Goal: Task Accomplishment & Management: Use online tool/utility

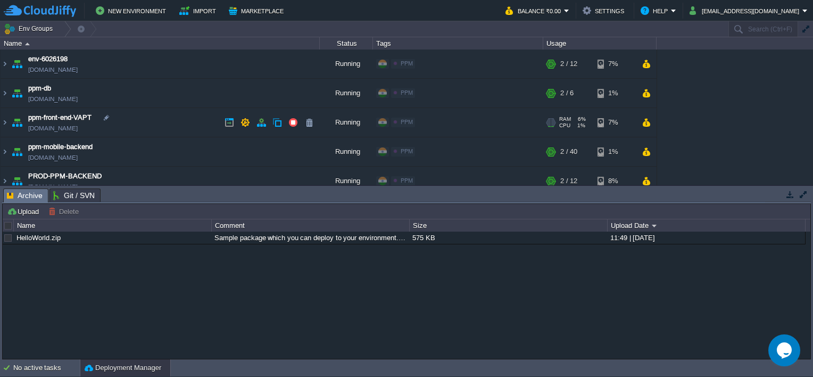
scroll to position [39, 0]
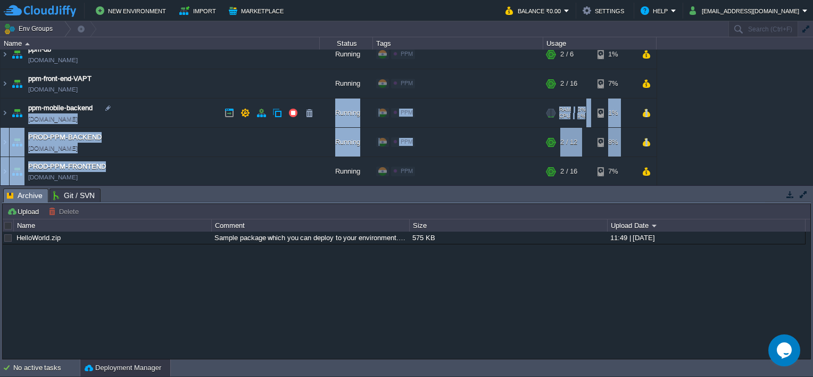
drag, startPoint x: 186, startPoint y: 116, endPoint x: 217, endPoint y: 179, distance: 71.0
click at [217, 179] on table "env-6026198 [DOMAIN_NAME] Running PPM Edit RAM 9% CPU 2% 2 / 12 7% ppm-db [DOMA…" at bounding box center [328, 99] width 657 height 176
click at [172, 112] on td "ppm-mobile-backend [DOMAIN_NAME]" at bounding box center [160, 112] width 319 height 29
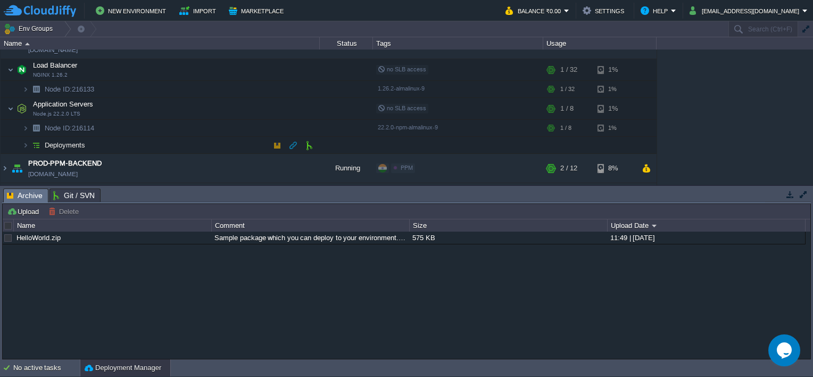
scroll to position [107, 0]
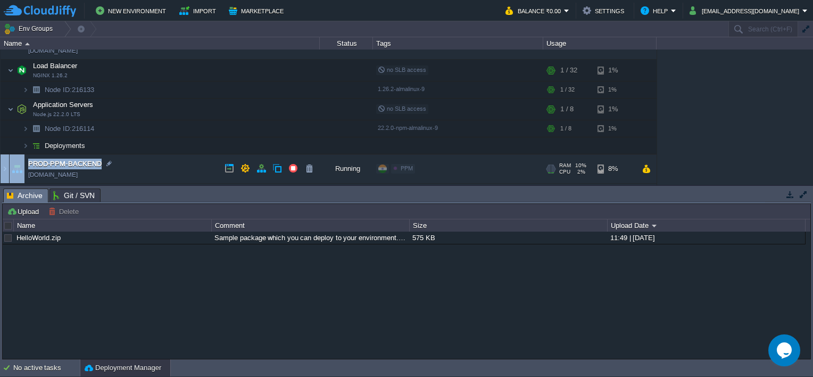
drag, startPoint x: 231, startPoint y: 145, endPoint x: 149, endPoint y: 153, distance: 82.4
click at [149, 153] on td "Deployments" at bounding box center [160, 145] width 319 height 17
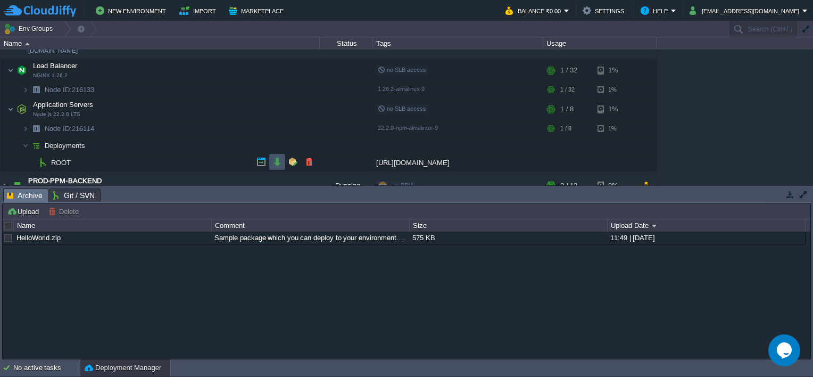
click at [275, 162] on button "button" at bounding box center [278, 162] width 10 height 10
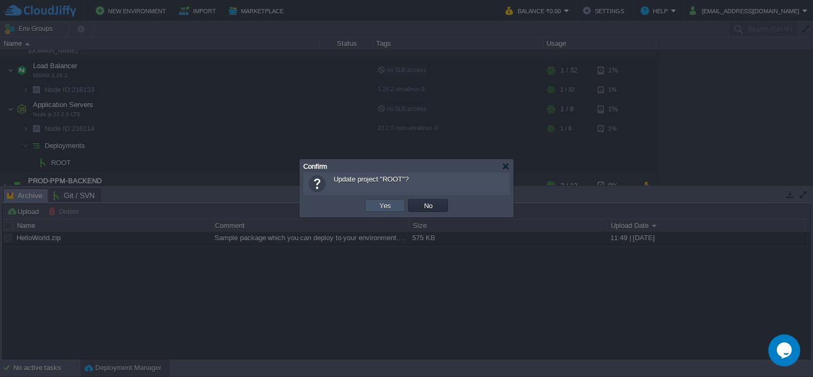
click at [386, 204] on button "Yes" at bounding box center [385, 206] width 18 height 10
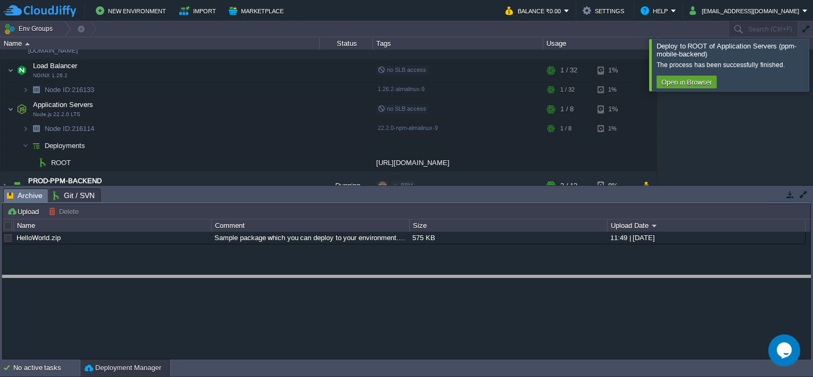
drag, startPoint x: 331, startPoint y: 198, endPoint x: 333, endPoint y: 284, distance: 86.3
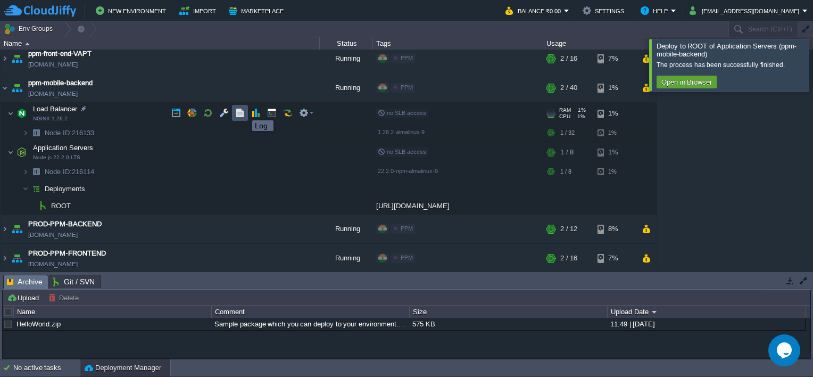
click at [243, 110] on button "button" at bounding box center [240, 113] width 10 height 10
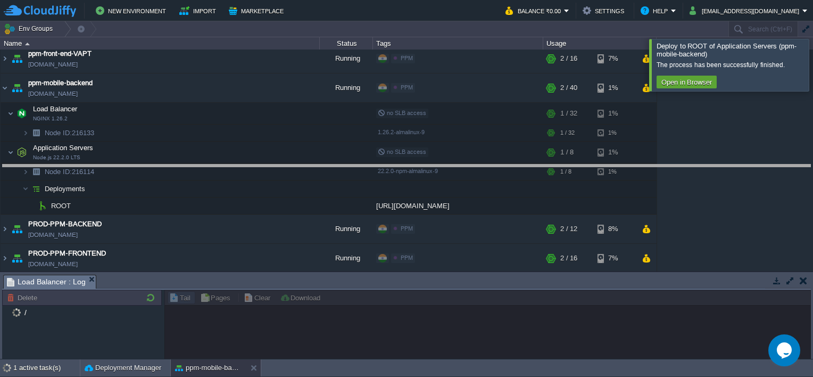
drag, startPoint x: 399, startPoint y: 289, endPoint x: 412, endPoint y: 179, distance: 110.3
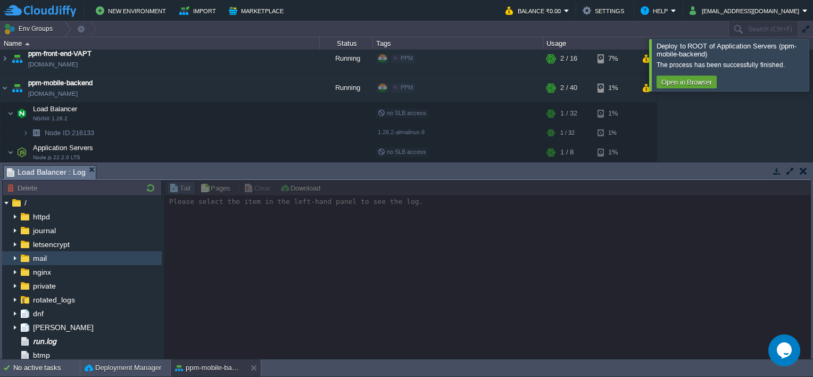
scroll to position [0, 0]
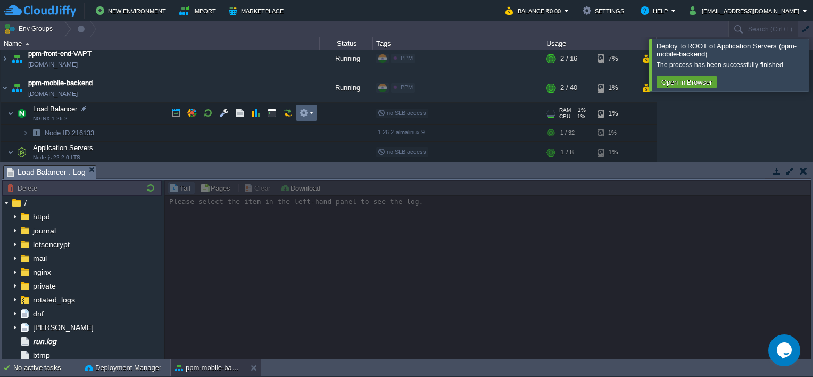
click at [310, 113] on em at bounding box center [306, 113] width 14 height 10
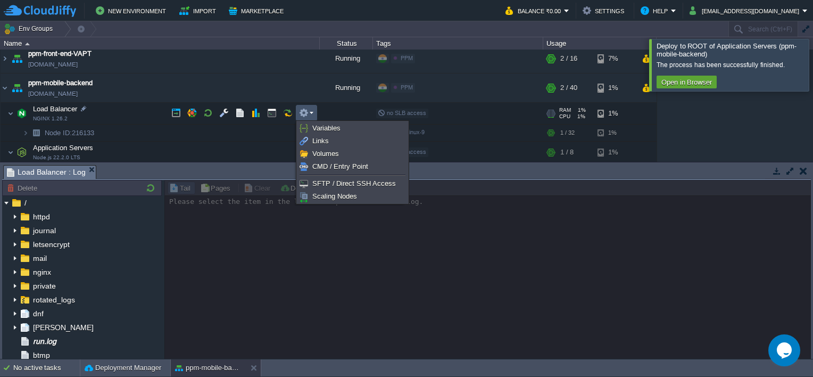
click at [310, 113] on em at bounding box center [306, 113] width 14 height 10
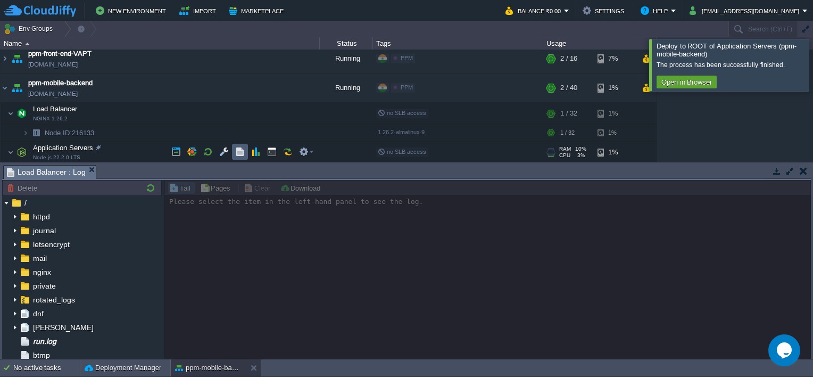
click at [236, 158] on td at bounding box center [240, 152] width 16 height 16
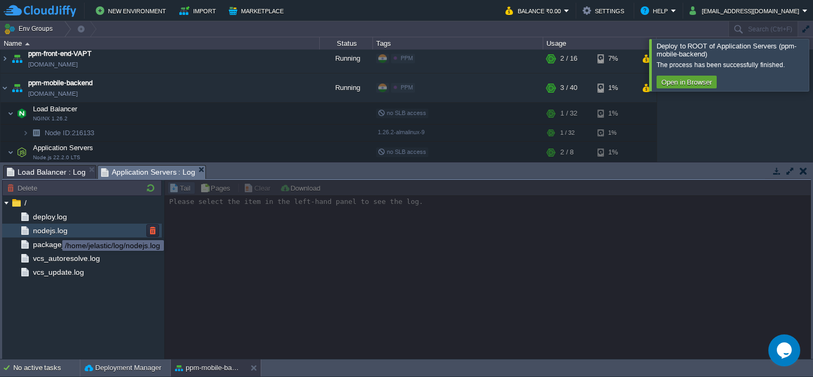
click at [54, 231] on span "nodejs.log" at bounding box center [50, 231] width 38 height 10
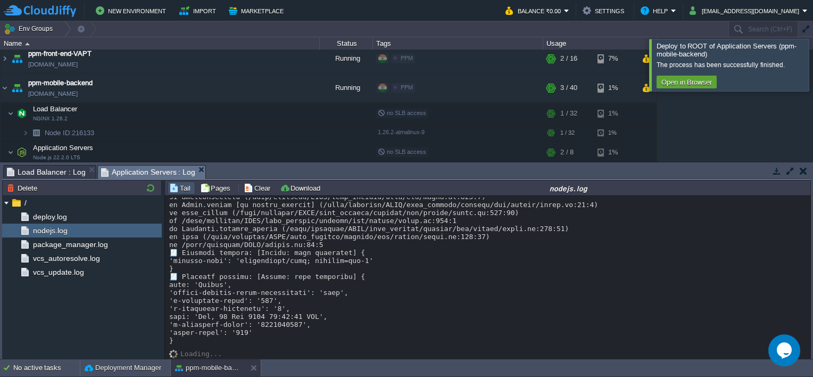
scroll to position [8778, 0]
click at [183, 51] on td "ppm-front-end-VAPT [DOMAIN_NAME]" at bounding box center [160, 58] width 319 height 29
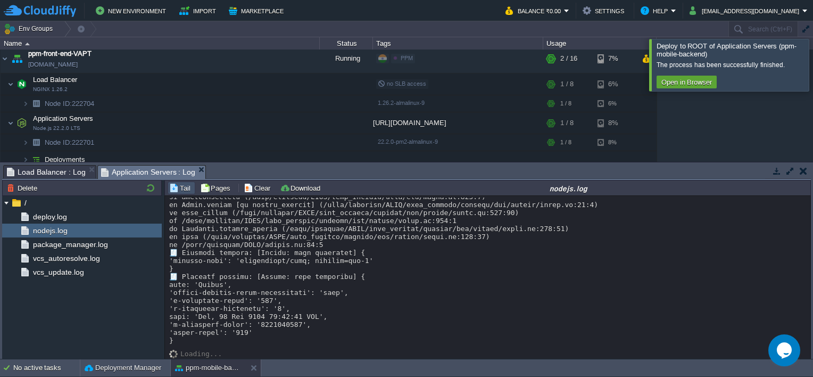
drag, startPoint x: 221, startPoint y: 208, endPoint x: 272, endPoint y: 219, distance: 52.4
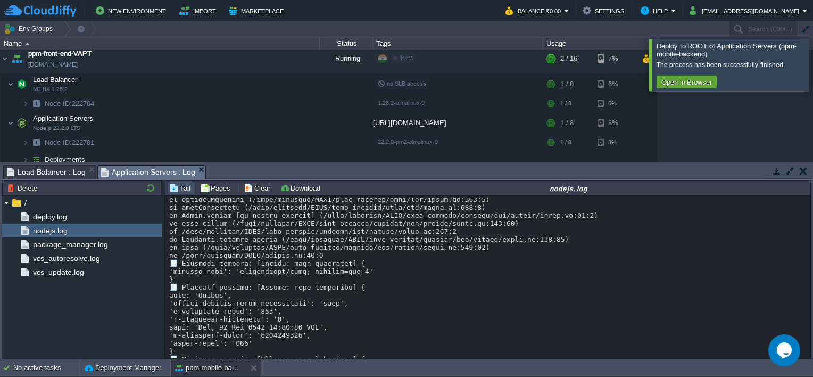
scroll to position [8910, 0]
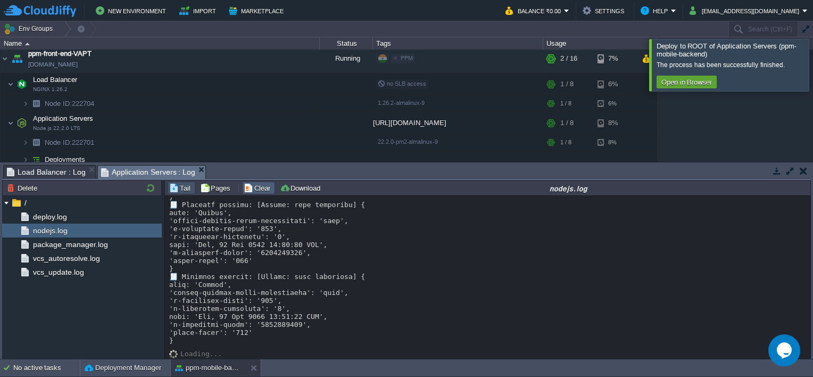
click at [256, 190] on button "Clear" at bounding box center [259, 188] width 30 height 10
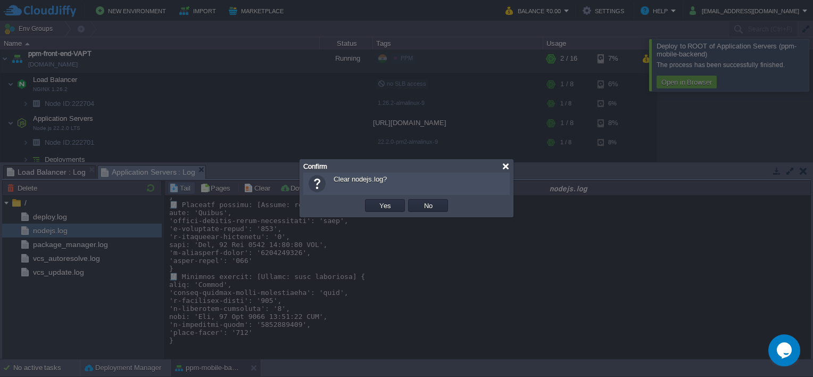
click at [504, 166] on div at bounding box center [506, 166] width 8 height 8
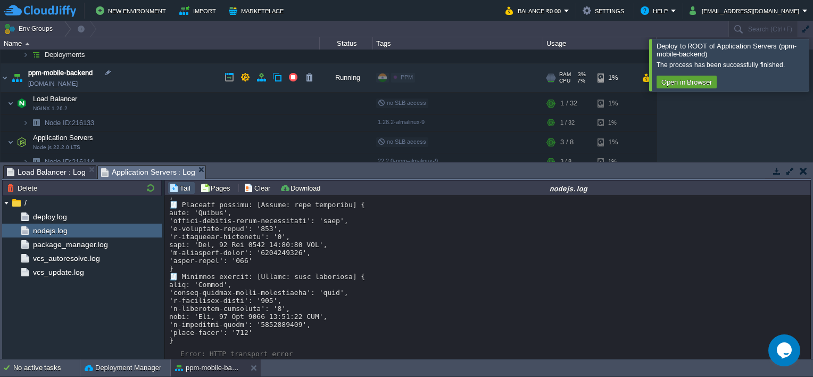
scroll to position [268, 0]
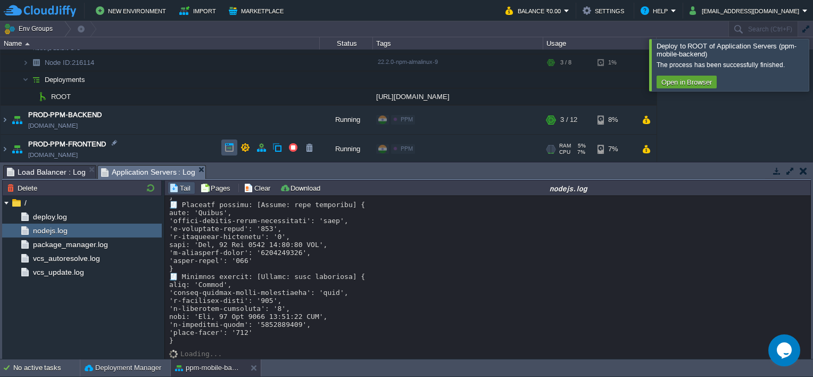
click at [229, 149] on button "button" at bounding box center [230, 148] width 10 height 10
click at [227, 150] on button "button" at bounding box center [230, 148] width 10 height 10
